Goal: Feedback & Contribution: Submit feedback/report problem

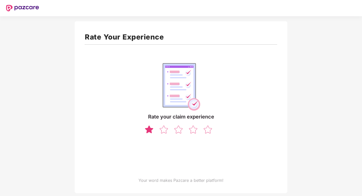
click at [150, 131] on img at bounding box center [149, 129] width 10 height 9
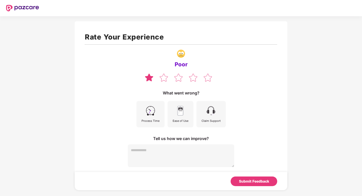
click at [152, 116] on img at bounding box center [150, 110] width 11 height 11
click at [182, 116] on img at bounding box center [180, 110] width 11 height 11
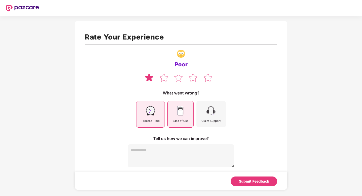
click at [212, 117] on div "Claim Support" at bounding box center [211, 114] width 29 height 26
click at [140, 154] on textarea at bounding box center [181, 155] width 106 height 23
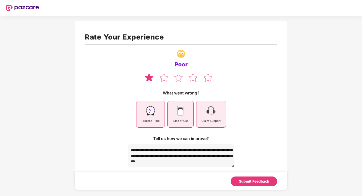
scroll to position [2, 0]
type textarea "**********"
click at [255, 179] on div "Submit Feedback" at bounding box center [254, 182] width 30 height 6
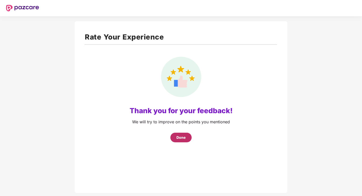
click at [186, 138] on div "Done" at bounding box center [181, 138] width 9 height 6
